Goal: Navigation & Orientation: Find specific page/section

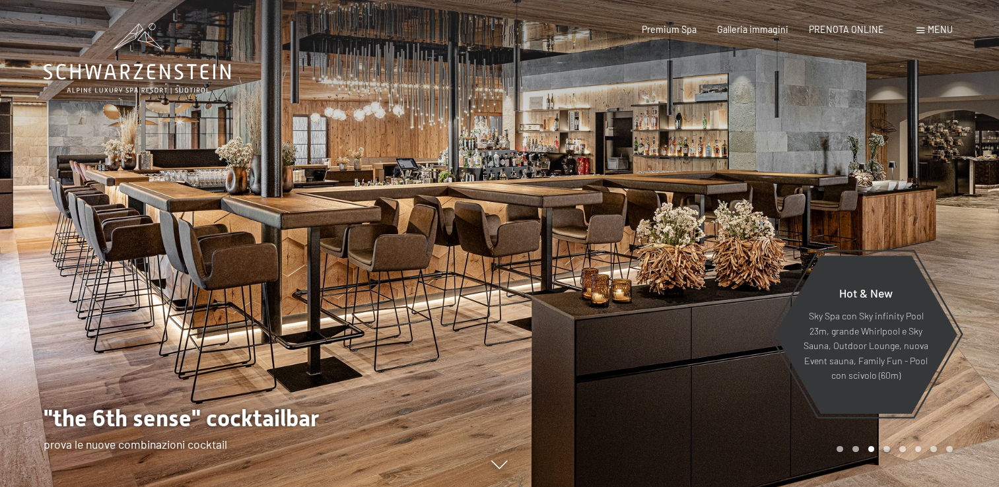
click at [919, 29] on span at bounding box center [920, 31] width 8 height 6
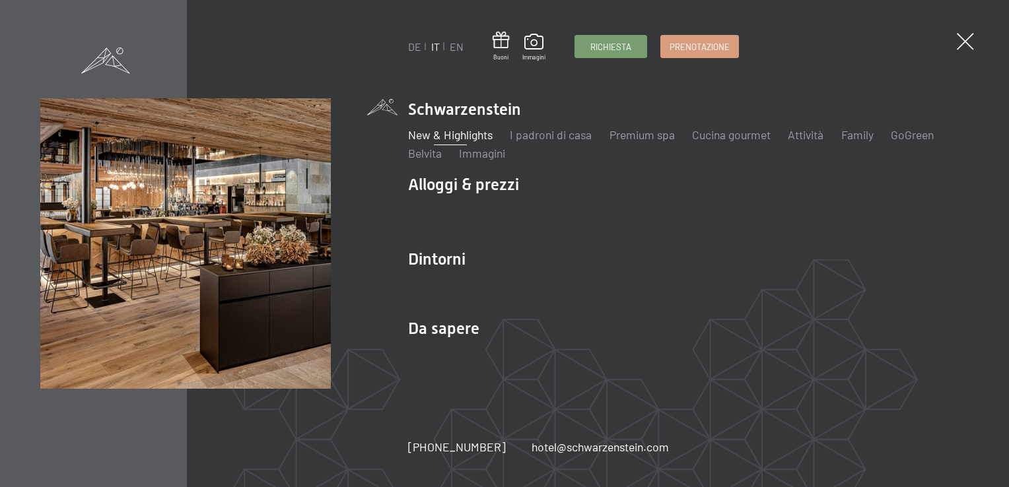
click at [430, 137] on link "New & Highlights" at bounding box center [450, 134] width 85 height 15
click at [456, 130] on link "New & Highlights" at bounding box center [450, 134] width 85 height 15
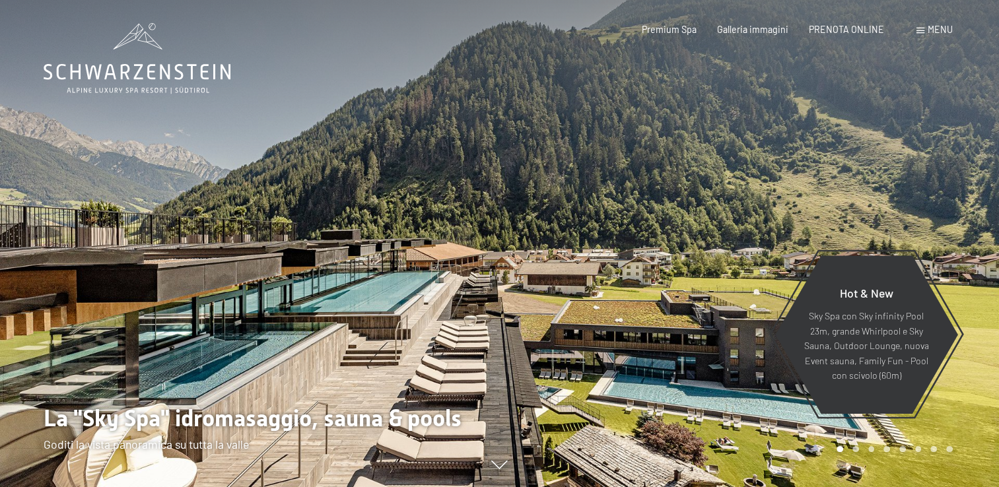
click at [930, 29] on span "Menu" at bounding box center [940, 29] width 25 height 11
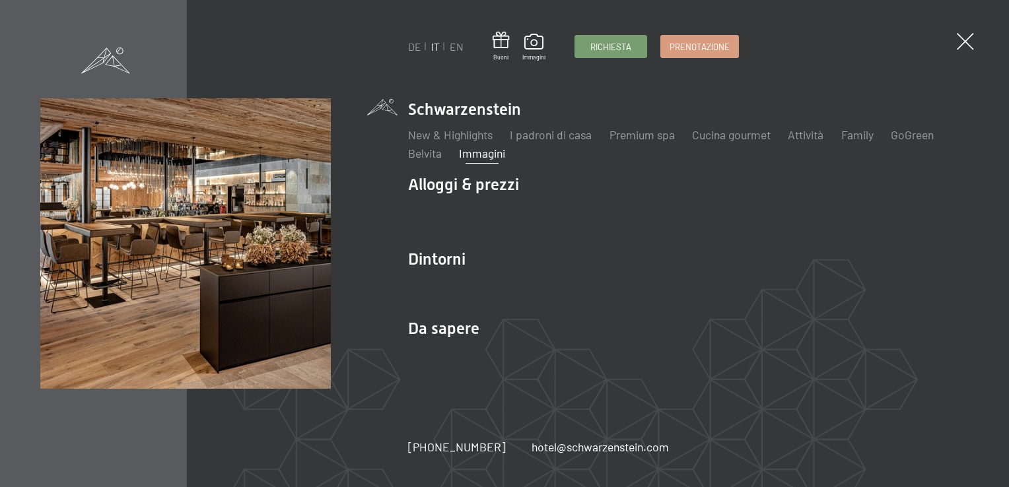
click at [479, 154] on link "Immagini" at bounding box center [482, 153] width 46 height 15
